Goal: Transaction & Acquisition: Book appointment/travel/reservation

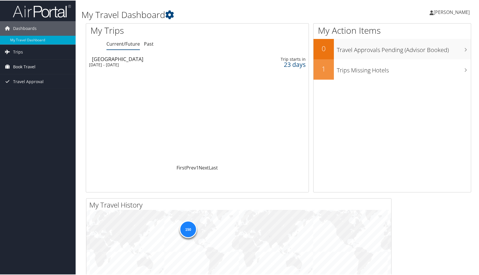
click at [20, 64] on span "Book Travel" at bounding box center [24, 66] width 22 height 15
click at [22, 91] on link "Book/Manage Online Trips" at bounding box center [38, 95] width 76 height 9
click at [458, 12] on span "[PERSON_NAME]" at bounding box center [452, 11] width 36 height 6
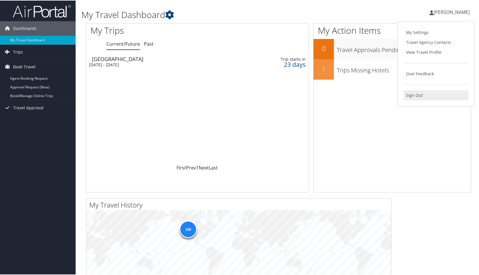
click at [417, 92] on link "Sign Out" at bounding box center [436, 95] width 65 height 10
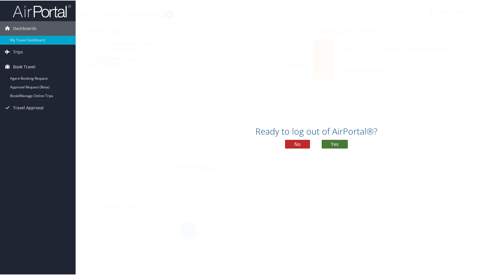
click at [332, 141] on button "Yes" at bounding box center [335, 143] width 26 height 9
